Goal: Information Seeking & Learning: Learn about a topic

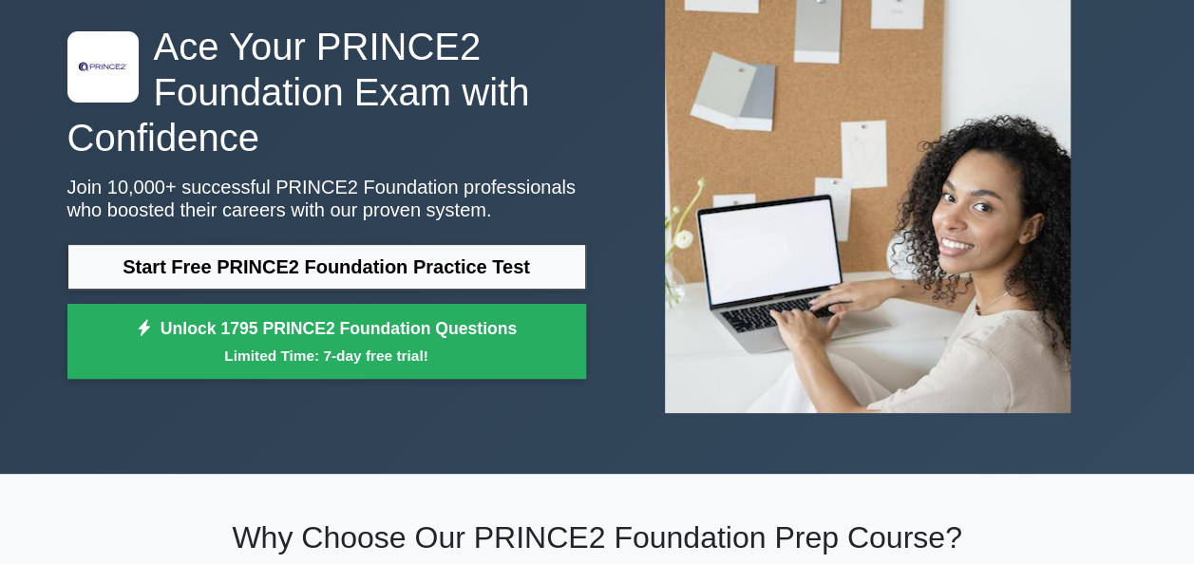
scroll to position [95, 0]
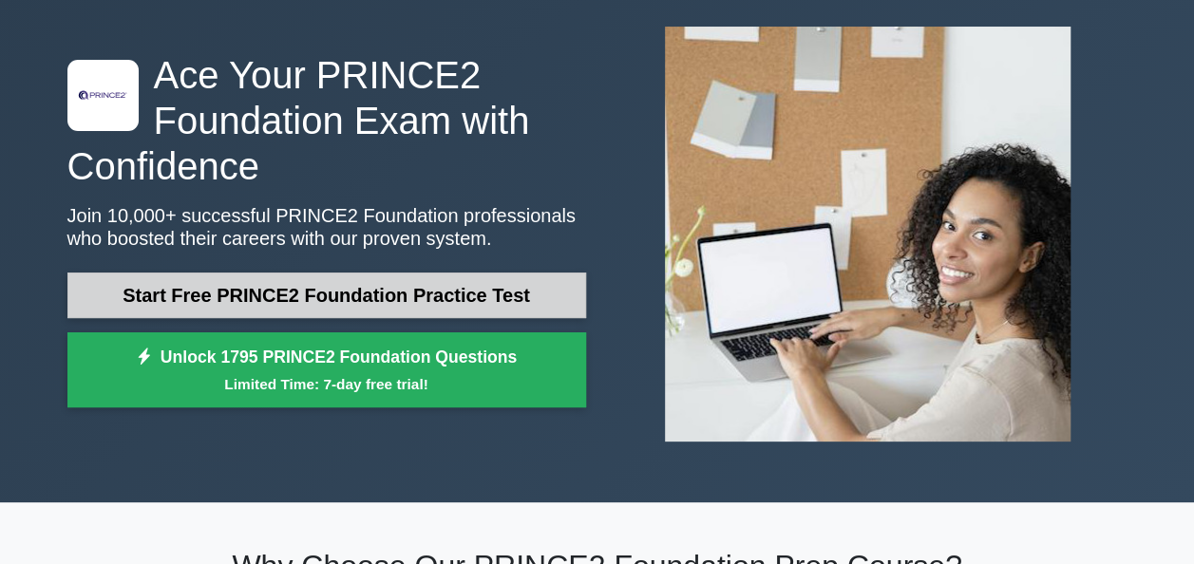
click at [456, 292] on link "Start Free PRINCE2 Foundation Practice Test" at bounding box center [326, 296] width 519 height 46
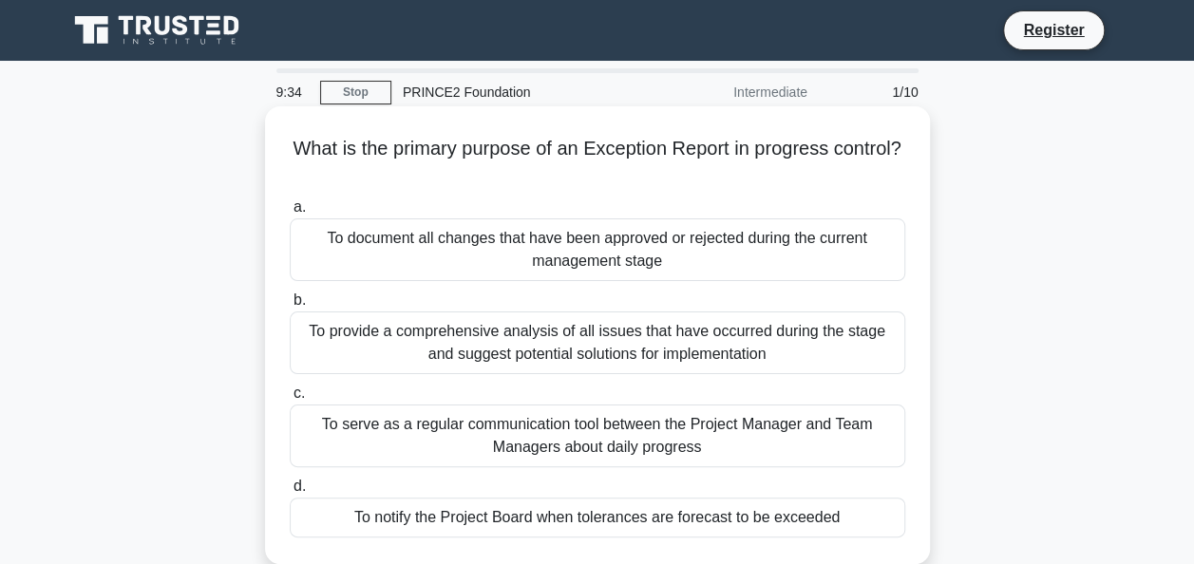
click at [548, 525] on div "To notify the Project Board when tolerances are forecast to be exceeded" at bounding box center [597, 518] width 615 height 40
click at [290, 493] on input "d. To notify the Project Board when tolerances are forecast to be exceeded" at bounding box center [290, 487] width 0 height 12
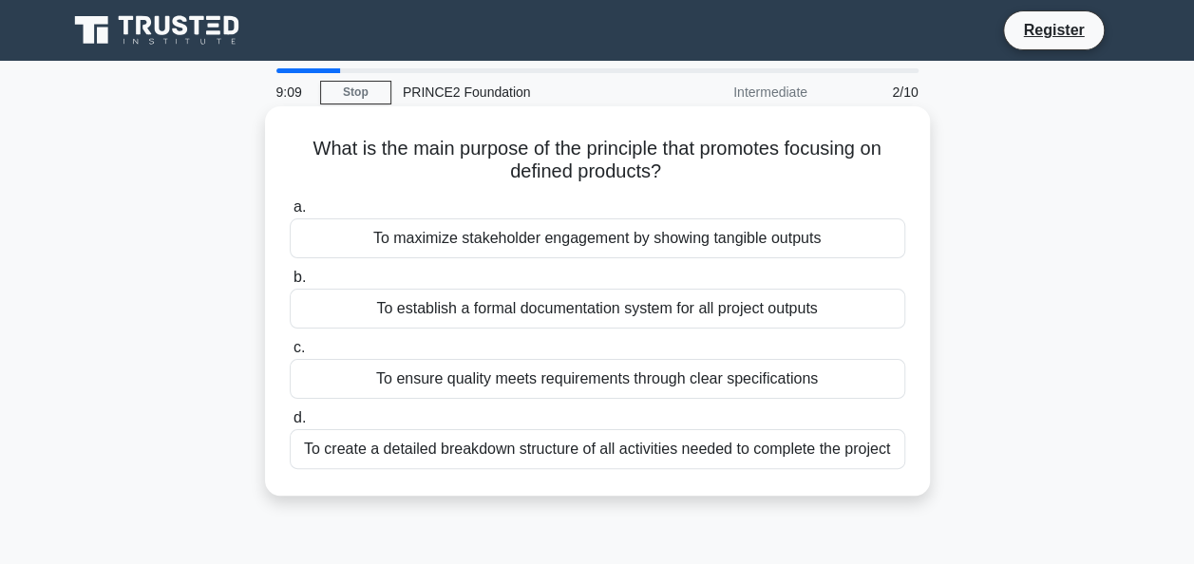
click at [468, 381] on div "To ensure quality meets requirements through clear specifications" at bounding box center [597, 379] width 615 height 40
click at [290, 354] on input "c. To ensure quality meets requirements through clear specifications" at bounding box center [290, 348] width 0 height 12
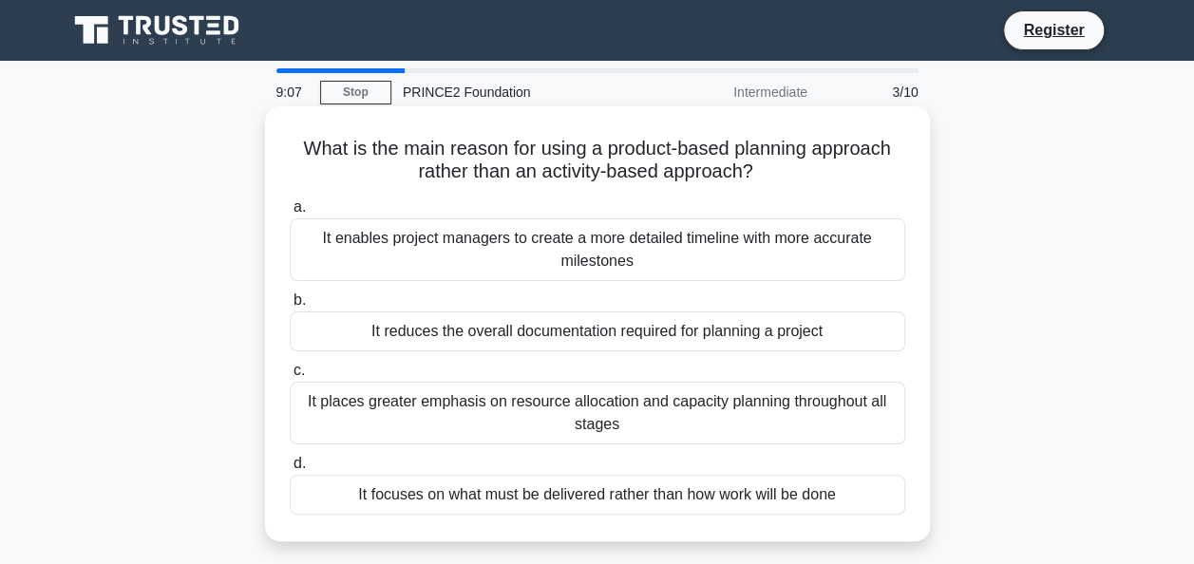
click at [425, 252] on div "It enables project managers to create a more detailed timeline with more accura…" at bounding box center [597, 249] width 615 height 63
click at [290, 214] on input "a. It enables project managers to create a more detailed timeline with more acc…" at bounding box center [290, 207] width 0 height 12
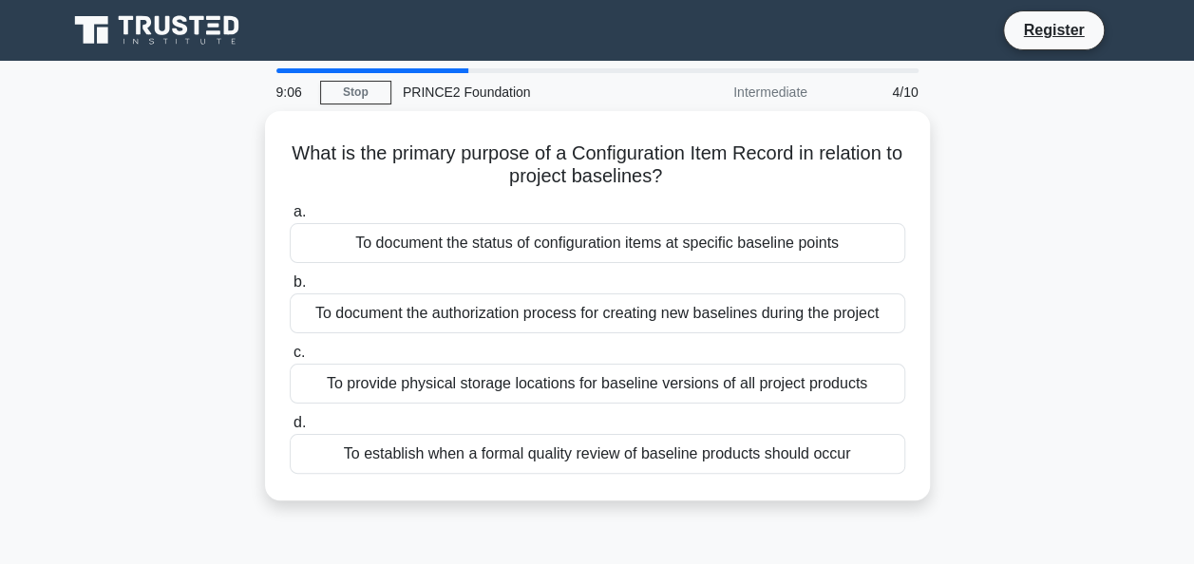
click at [425, 252] on div "To document the status of configuration items at specific baseline points" at bounding box center [597, 243] width 615 height 40
click at [290, 218] on input "a. To document the status of configuration items at specific baseline points" at bounding box center [290, 212] width 0 height 12
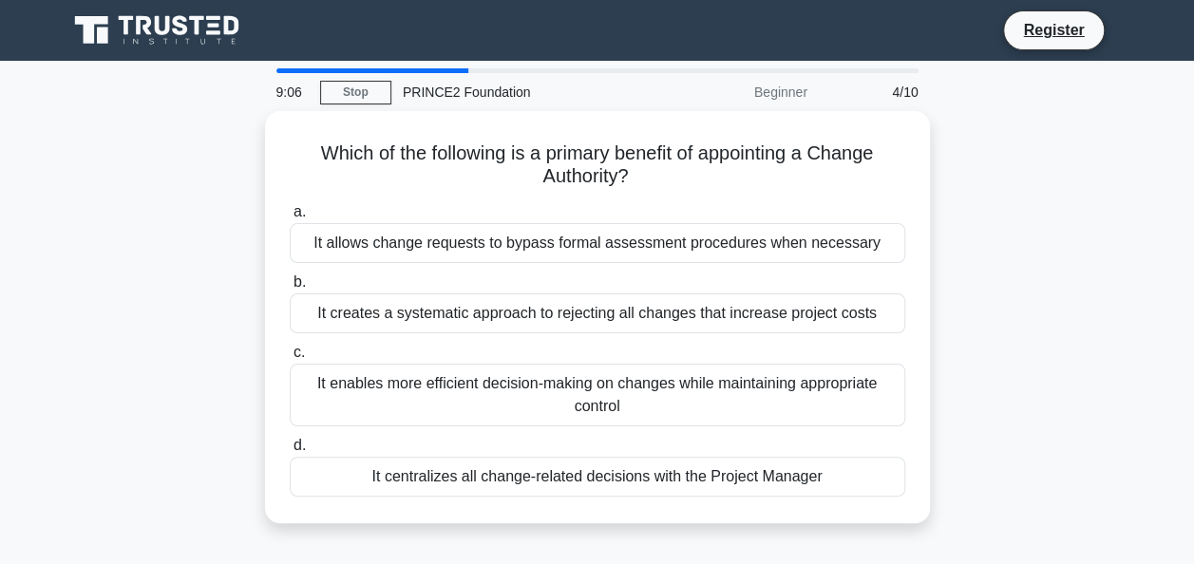
click at [425, 252] on div "It allows change requests to bypass formal assessment procedures when necessary" at bounding box center [597, 243] width 615 height 40
click at [290, 218] on input "a. It allows change requests to bypass formal assessment procedures when necess…" at bounding box center [290, 212] width 0 height 12
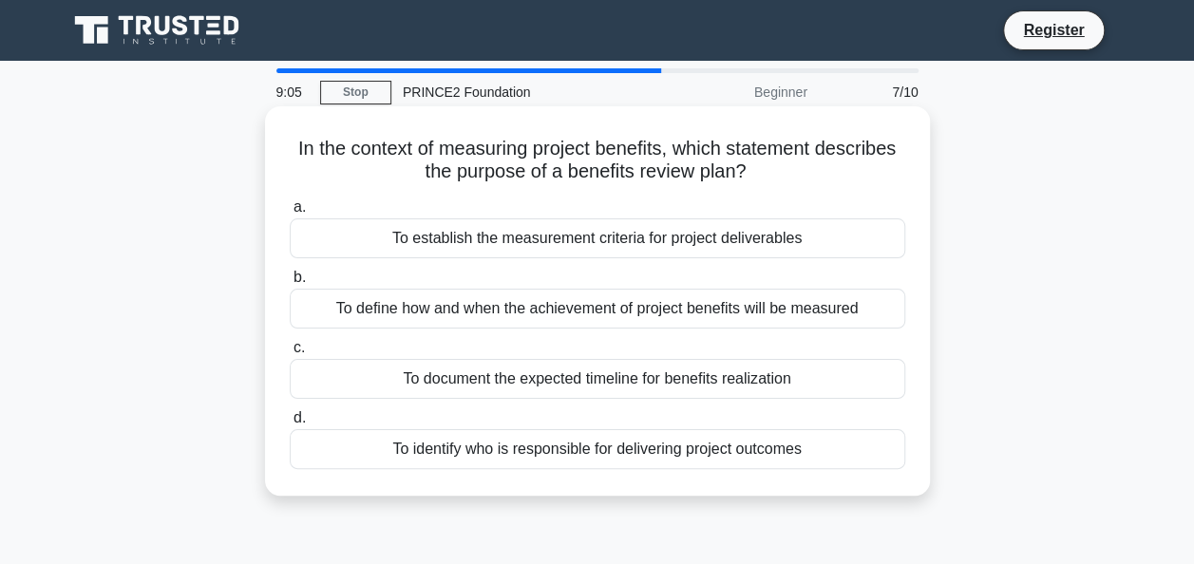
click at [425, 252] on div "To establish the measurement criteria for project deliverables" at bounding box center [597, 238] width 615 height 40
click at [290, 214] on input "a. To establish the measurement criteria for project deliverables" at bounding box center [290, 207] width 0 height 12
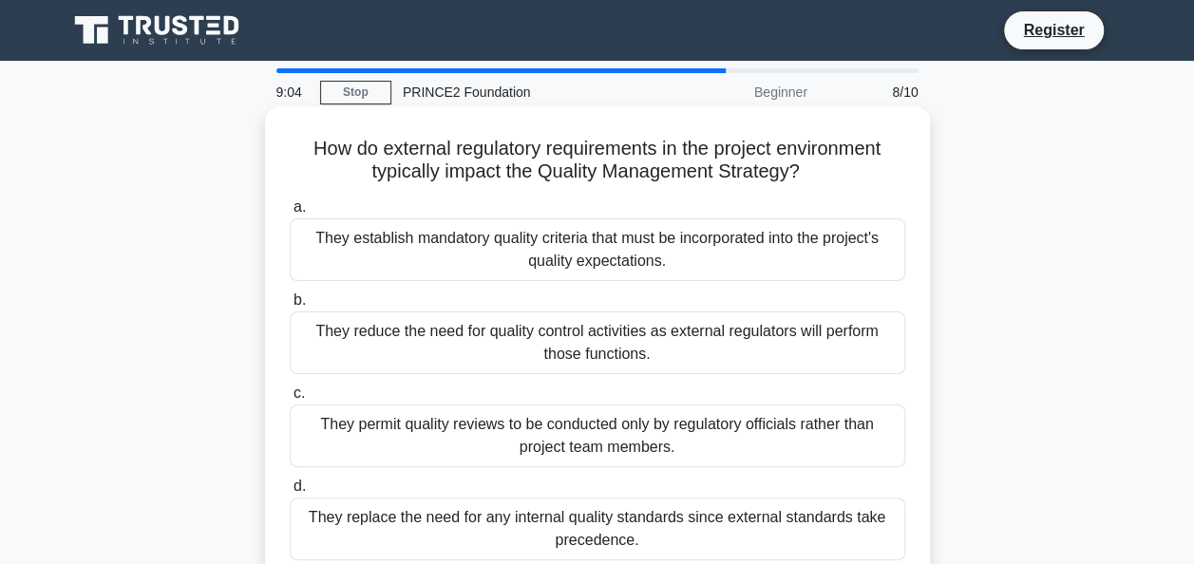
click at [437, 309] on label "b. They reduce the need for quality control activities as external regulators w…" at bounding box center [597, 331] width 615 height 85
click at [290, 307] on input "b. They reduce the need for quality control activities as external regulators w…" at bounding box center [290, 300] width 0 height 12
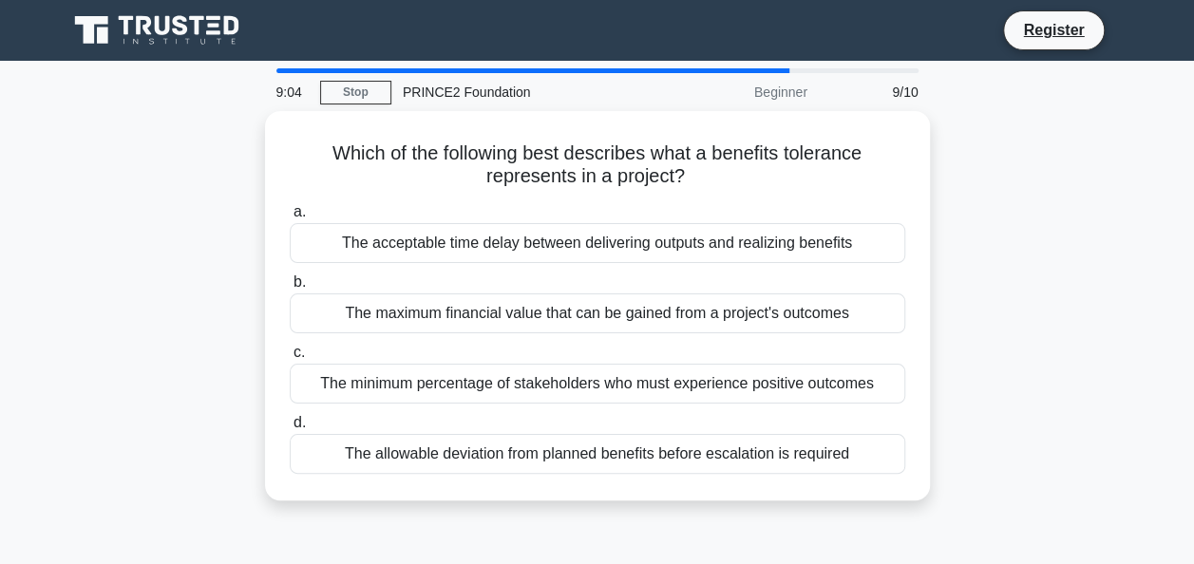
click at [437, 337] on div "a. The acceptable time delay between delivering outputs and realizing benefits …" at bounding box center [597, 337] width 638 height 281
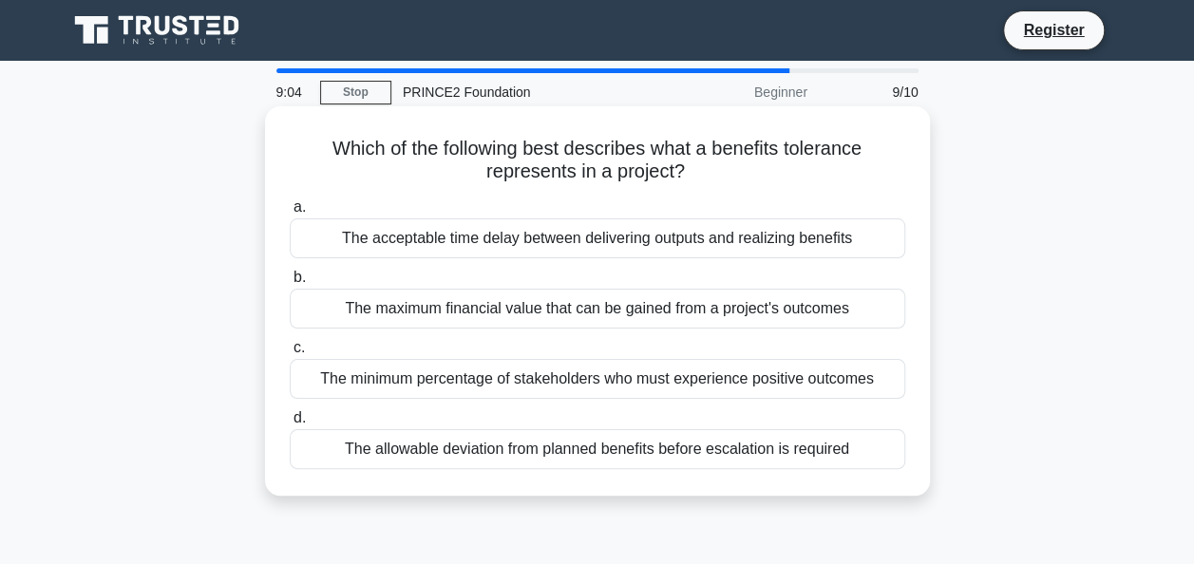
click at [437, 339] on label "c. The minimum percentage of stakeholders who must experience positive outcomes" at bounding box center [597, 367] width 615 height 63
click at [290, 342] on input "c. The minimum percentage of stakeholders who must experience positive outcomes" at bounding box center [290, 348] width 0 height 12
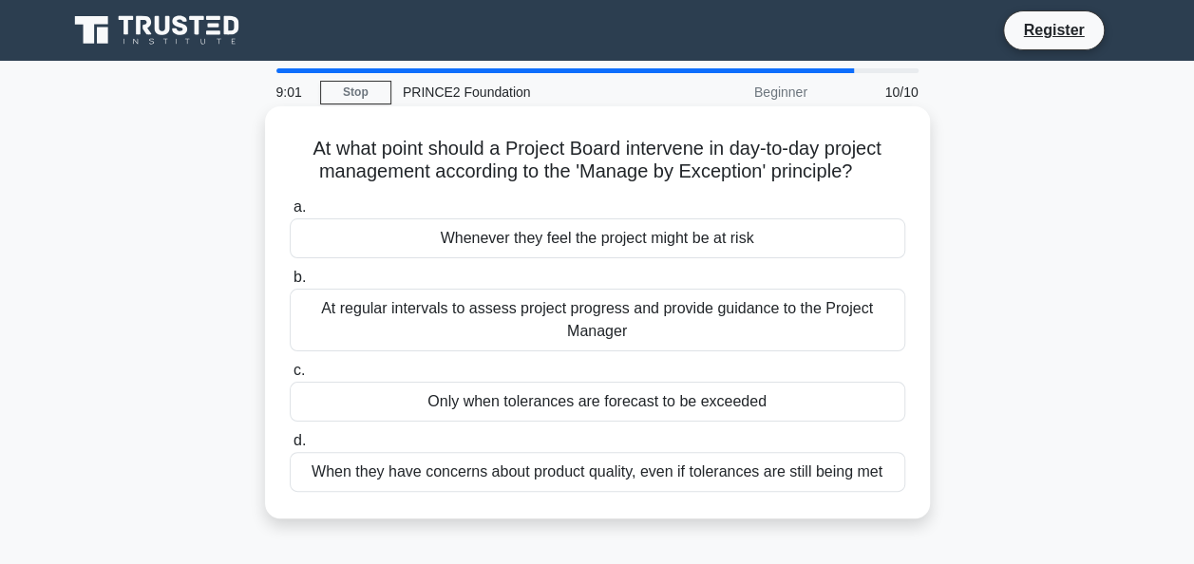
click at [472, 300] on div "At regular intervals to assess project progress and provide guidance to the Pro…" at bounding box center [597, 320] width 615 height 63
click at [290, 284] on input "b. At regular intervals to assess project progress and provide guidance to the …" at bounding box center [290, 278] width 0 height 12
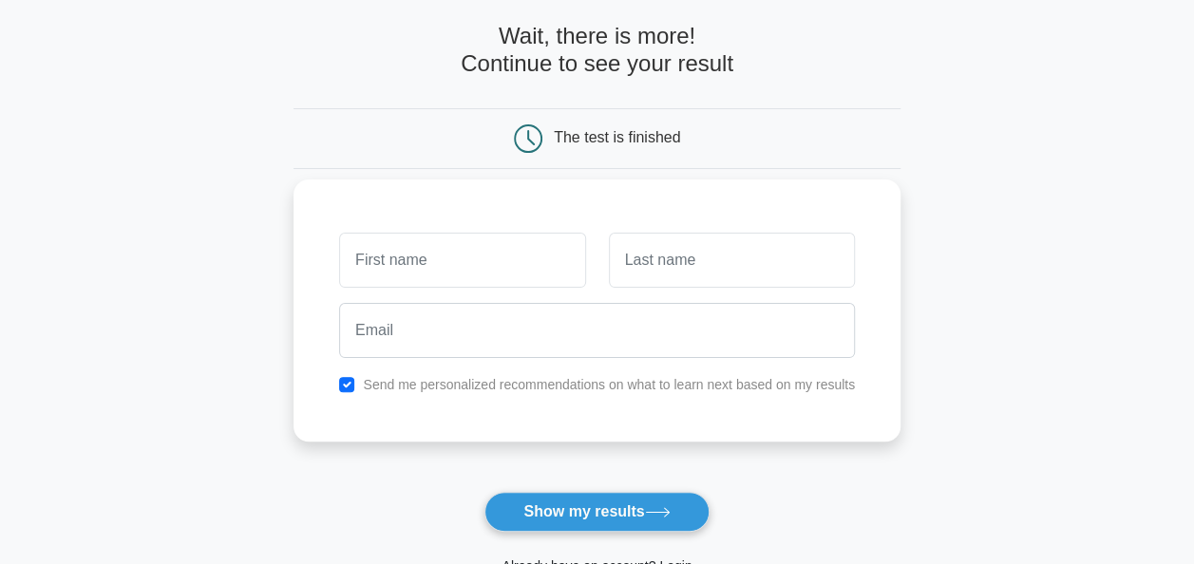
scroll to position [190, 0]
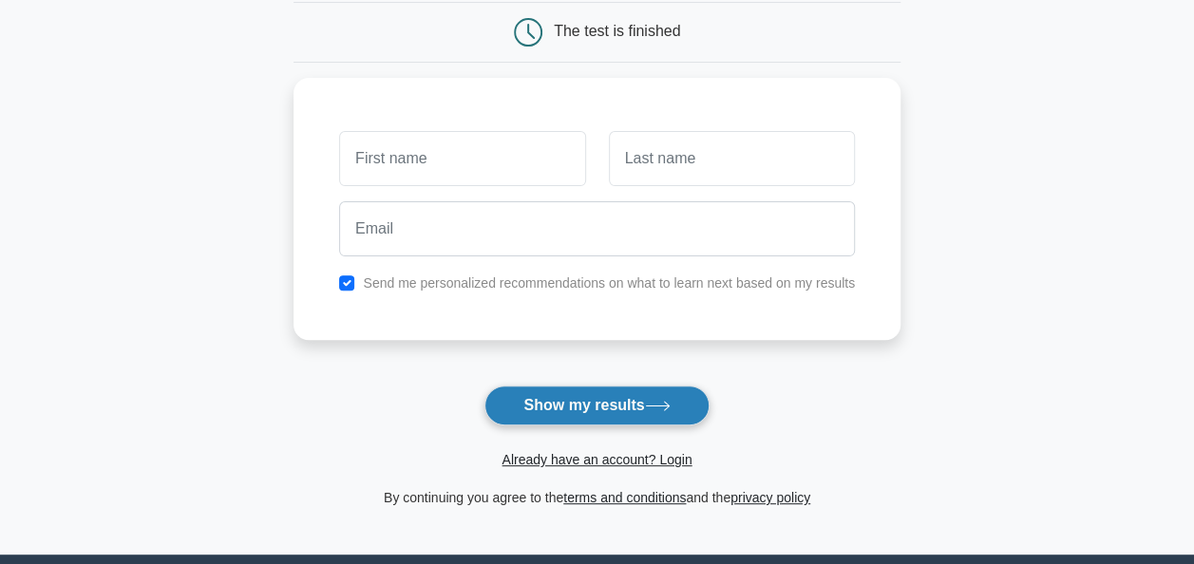
click at [553, 397] on button "Show my results" at bounding box center [596, 406] width 224 height 40
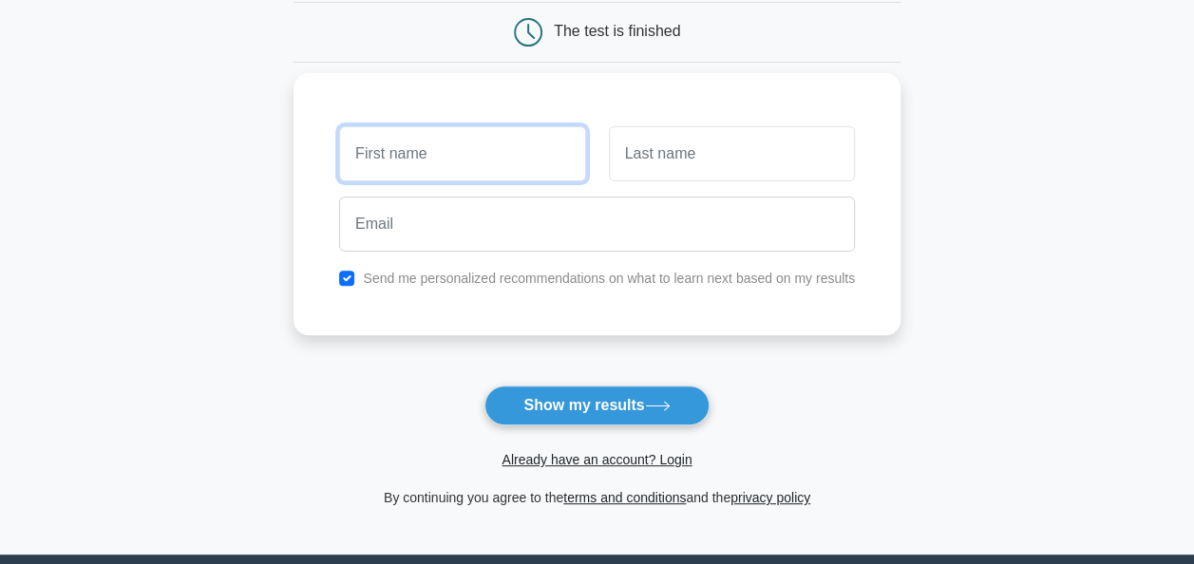
click at [403, 170] on input "text" at bounding box center [462, 153] width 246 height 55
click at [403, 169] on input "text" at bounding box center [462, 153] width 246 height 55
